Goal: Information Seeking & Learning: Find specific page/section

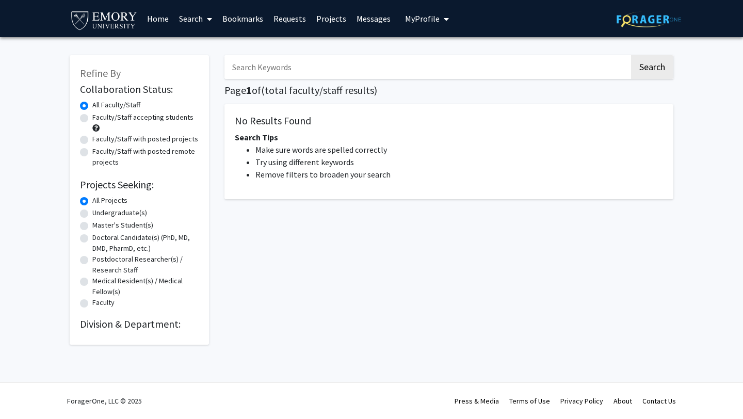
click at [121, 213] on label "Undergraduate(s)" at bounding box center [119, 213] width 55 height 11
click at [99, 213] on input "Undergraduate(s)" at bounding box center [95, 211] width 7 height 7
radio input "true"
click at [92, 211] on label "Undergraduate(s)" at bounding box center [119, 213] width 55 height 11
click at [92, 211] on input "Undergraduate(s)" at bounding box center [95, 211] width 7 height 7
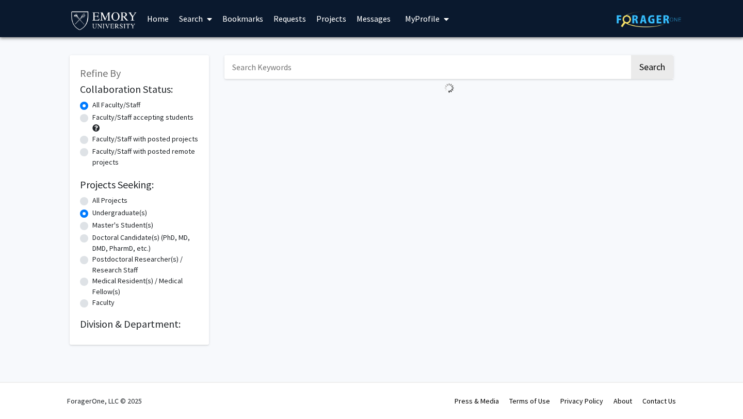
click at [464, 162] on div "Search" at bounding box center [449, 195] width 465 height 300
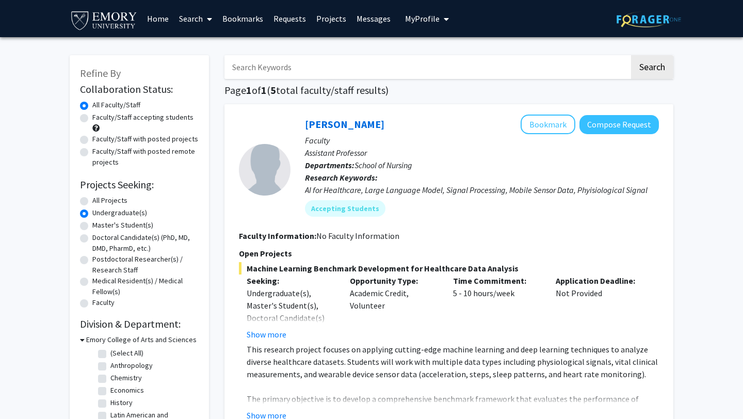
click at [317, 68] on input "Search Keywords" at bounding box center [427, 67] width 405 height 24
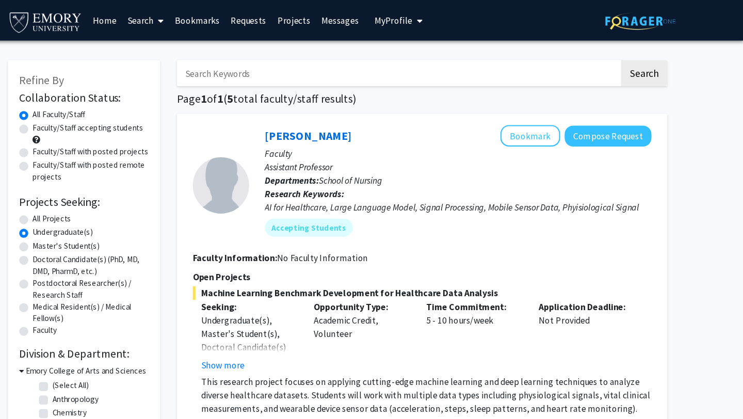
click at [369, 22] on link "Messages" at bounding box center [374, 19] width 44 height 36
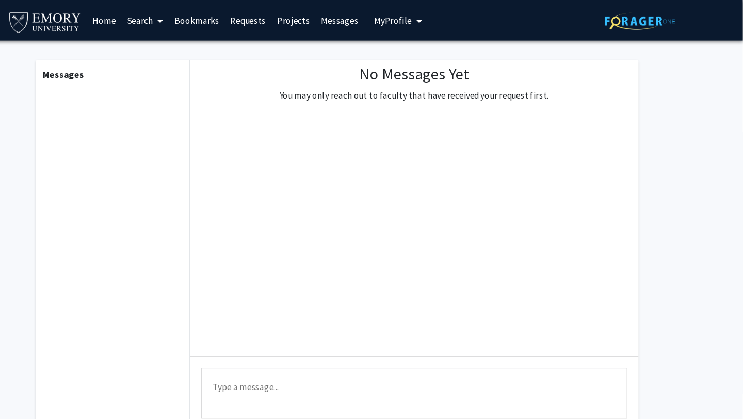
click at [328, 22] on link "Projects" at bounding box center [331, 19] width 40 height 36
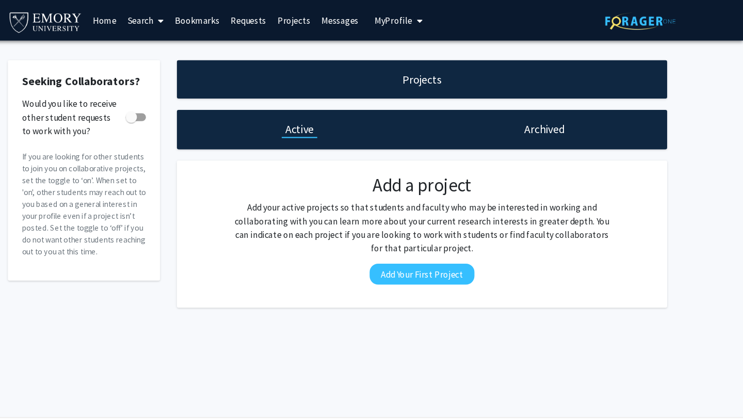
click at [286, 16] on link "Requests" at bounding box center [289, 19] width 43 height 36
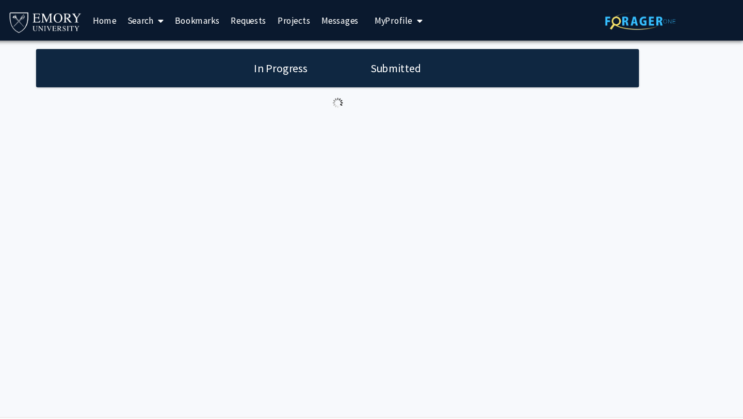
click at [293, 22] on link "Requests" at bounding box center [289, 19] width 43 height 36
click at [426, 18] on span "My Profile" at bounding box center [422, 18] width 35 height 10
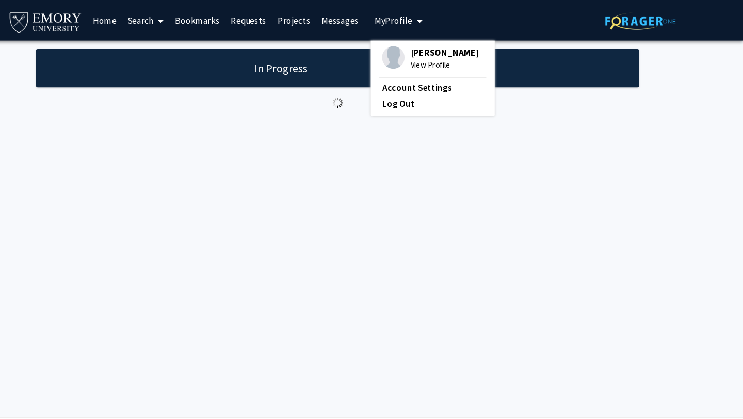
click at [446, 65] on span "View Profile" at bounding box center [469, 59] width 62 height 11
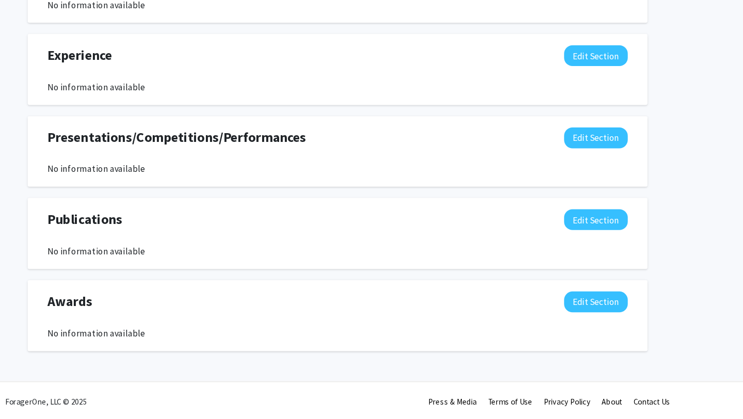
scroll to position [163, 0]
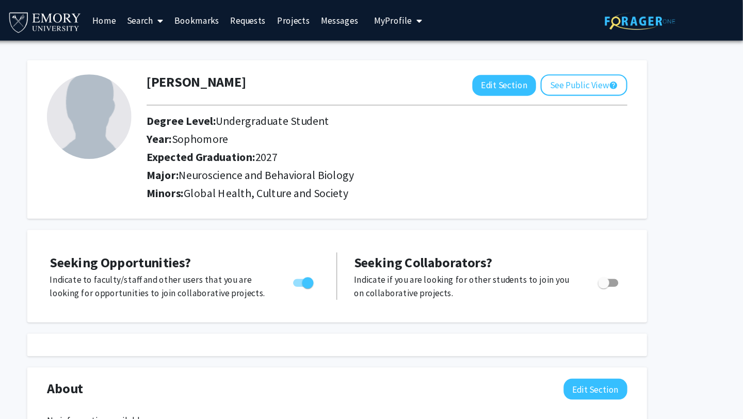
click at [281, 24] on link "Requests" at bounding box center [289, 19] width 43 height 36
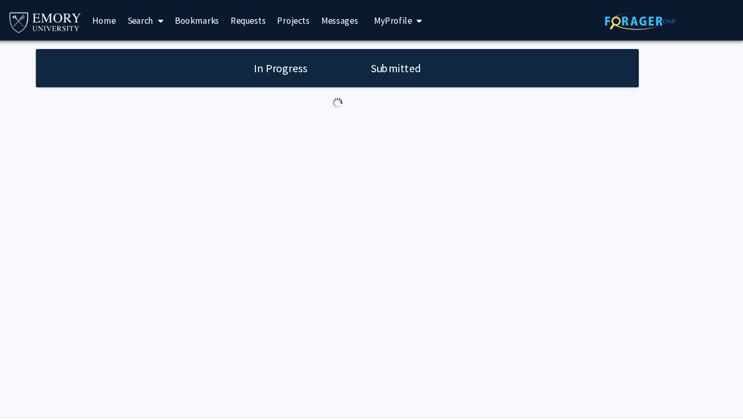
click at [237, 22] on link "Bookmarks" at bounding box center [242, 19] width 51 height 36
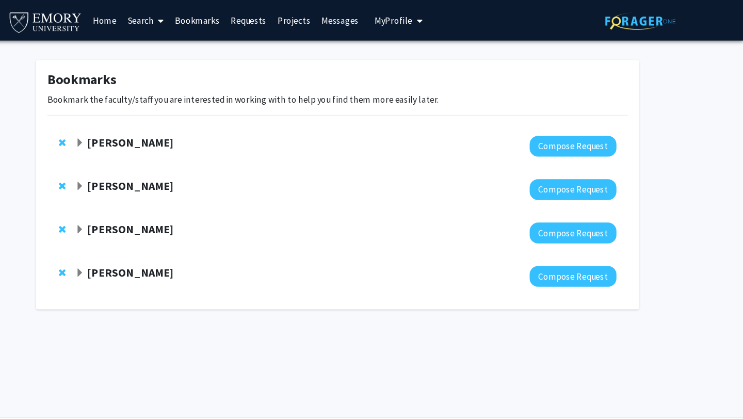
click at [287, 18] on link "Requests" at bounding box center [289, 19] width 43 height 36
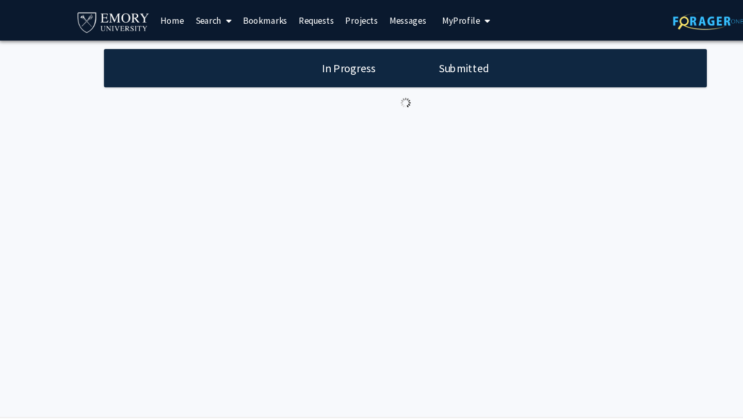
click at [422, 59] on h1 "Submitted" at bounding box center [425, 62] width 53 height 14
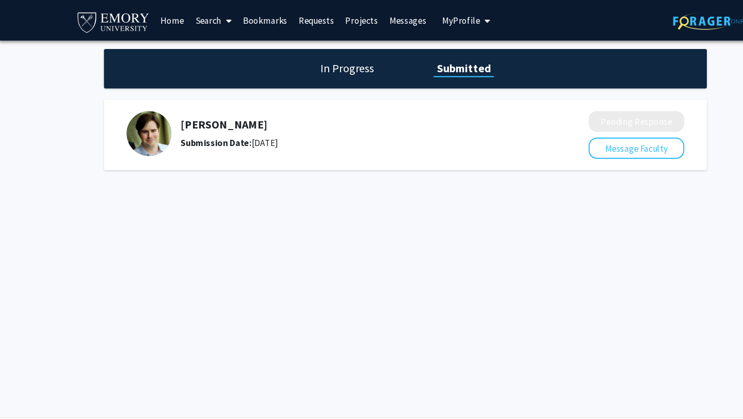
click at [460, 120] on div "[PERSON_NAME] Submission Date: [DATE]" at bounding box center [325, 122] width 319 height 29
click at [237, 131] on div "Submission Date: [DATE]" at bounding box center [325, 130] width 319 height 12
click at [316, 63] on h1 "In Progress" at bounding box center [318, 62] width 55 height 14
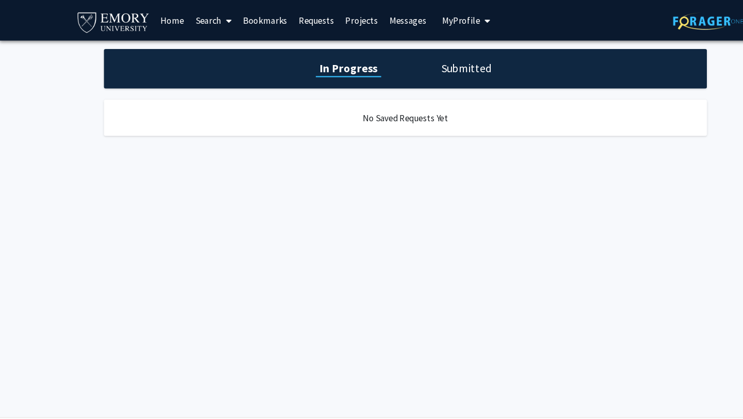
click at [415, 61] on h1 "Submitted" at bounding box center [427, 62] width 53 height 14
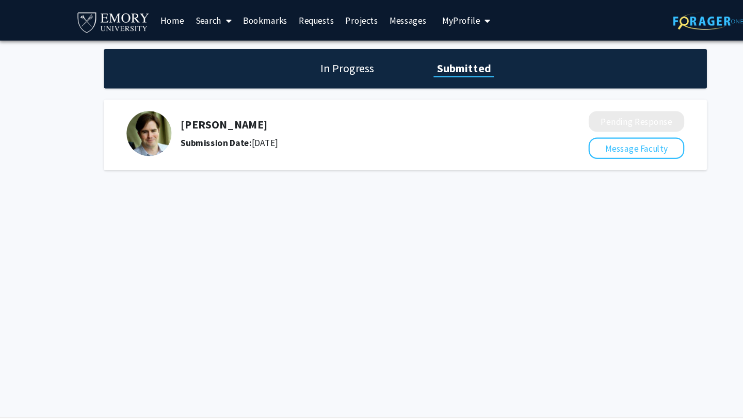
click at [189, 118] on h5 "Matt Rowan" at bounding box center [325, 114] width 319 height 12
click at [346, 117] on h5 "Matt Rowan" at bounding box center [325, 114] width 319 height 12
click at [373, 15] on link "Messages" at bounding box center [374, 19] width 44 height 36
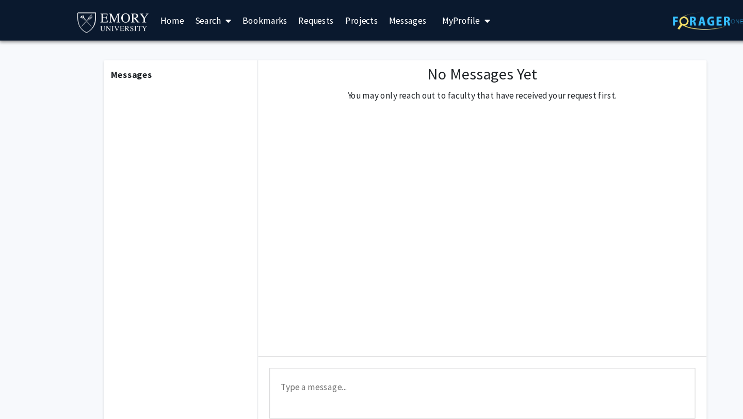
click at [288, 20] on link "Requests" at bounding box center [289, 19] width 43 height 36
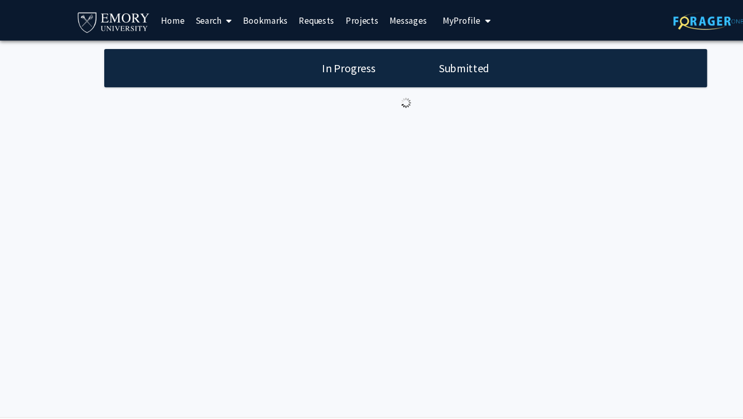
click at [250, 95] on fg-loading at bounding box center [372, 94] width 552 height 18
click at [244, 21] on link "Bookmarks" at bounding box center [242, 19] width 51 height 36
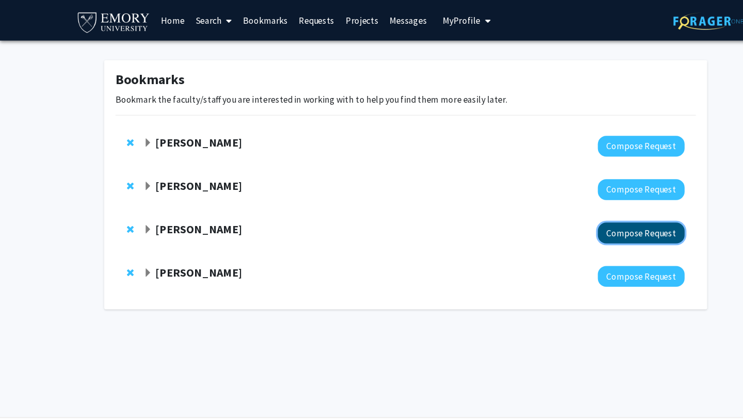
click at [567, 213] on button "Compose Request" at bounding box center [588, 213] width 80 height 19
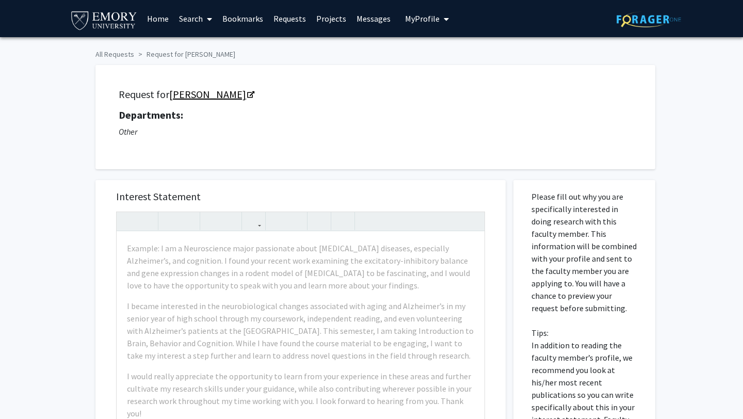
click at [220, 96] on link "Leah Anderson Roesch" at bounding box center [211, 94] width 84 height 13
click at [147, 120] on strong "Departments:" at bounding box center [151, 114] width 65 height 13
click at [237, 20] on link "Bookmarks" at bounding box center [242, 19] width 51 height 36
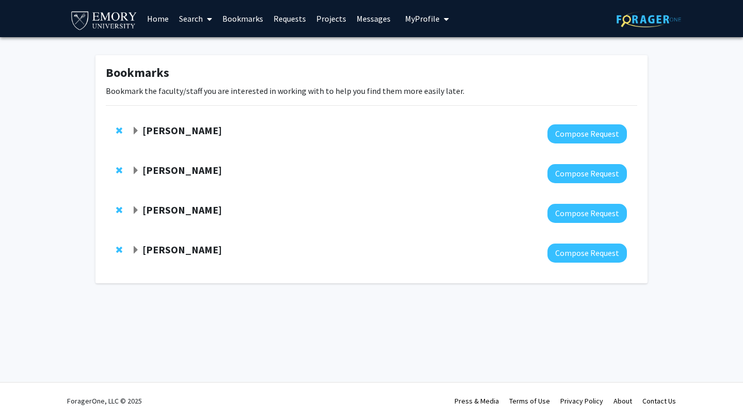
click at [167, 213] on strong "Leah Anderson Roesch" at bounding box center [182, 209] width 80 height 13
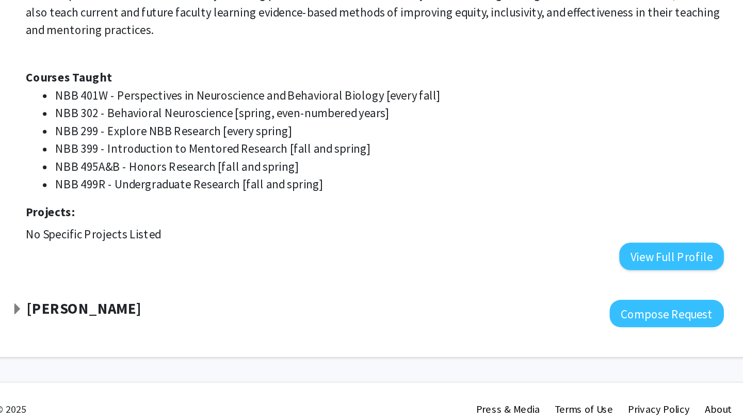
scroll to position [163, 0]
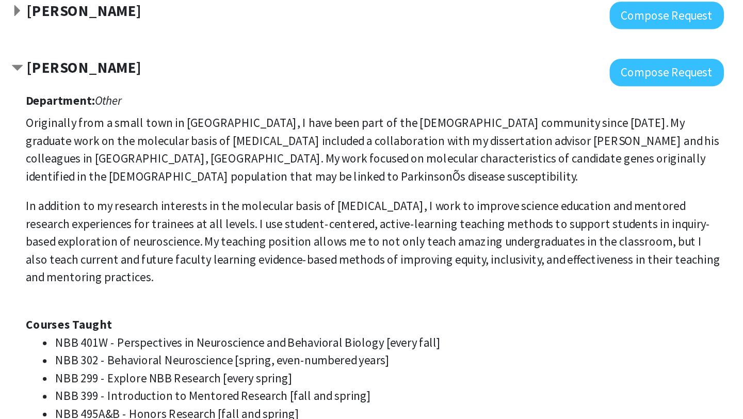
drag, startPoint x: 213, startPoint y: 45, endPoint x: 245, endPoint y: 46, distance: 32.0
click at [245, 46] on div "Leah Anderson Roesch" at bounding box center [243, 47] width 223 height 13
copy strong "Roesch"
click at [279, 88] on p "Originally from a small town in MN, I have been part of the Emory community sin…" at bounding box center [384, 193] width 486 height 227
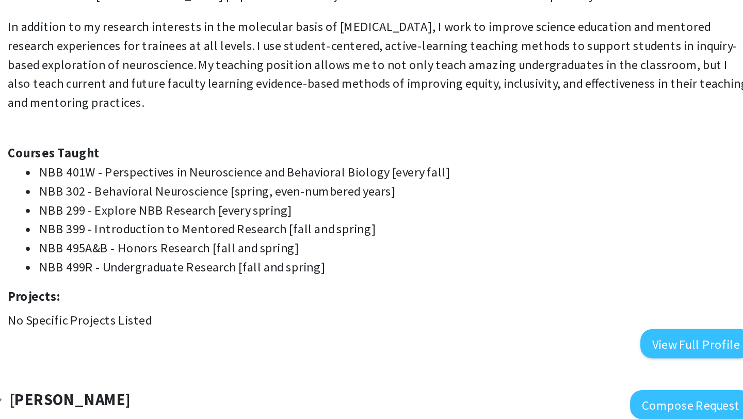
scroll to position [144, 0]
